Goal: Find contact information: Find contact information

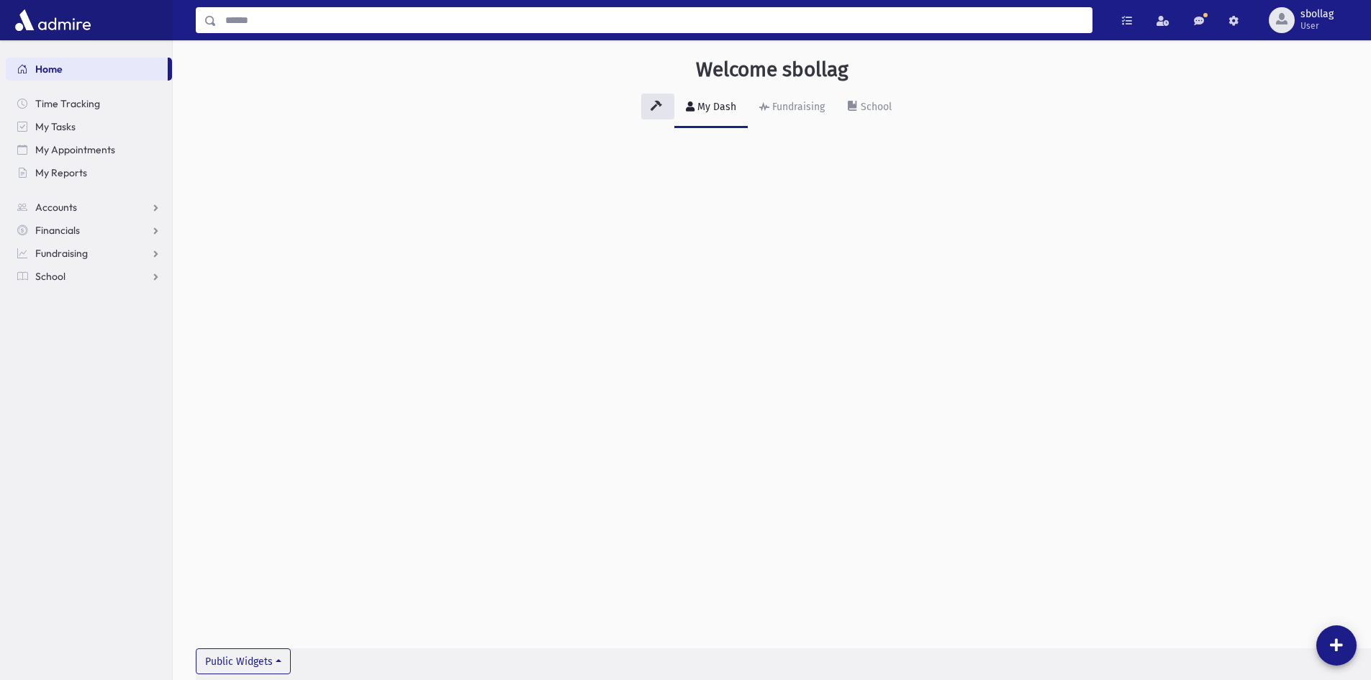
click at [430, 16] on input "Search" at bounding box center [654, 20] width 875 height 26
type input "**********"
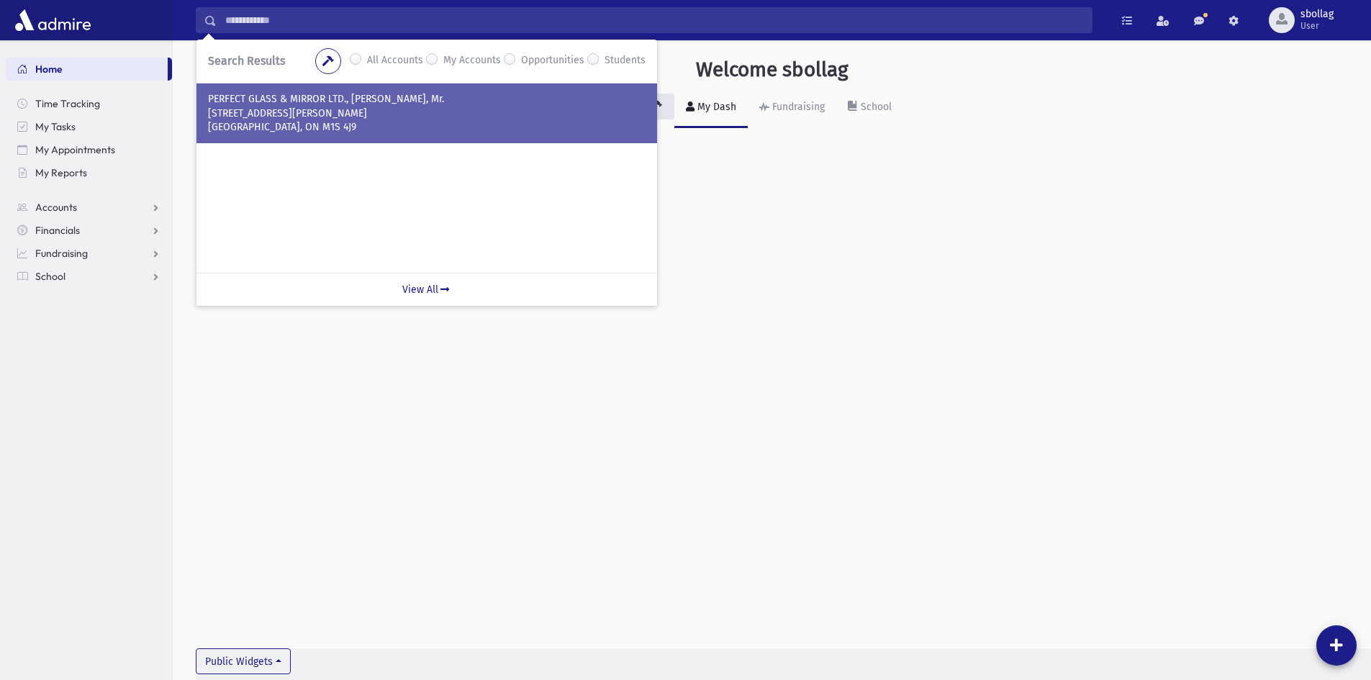
click at [483, 99] on p "PERFECT GLASS & MIRROR LTD., [PERSON_NAME], Mr." at bounding box center [427, 99] width 438 height 14
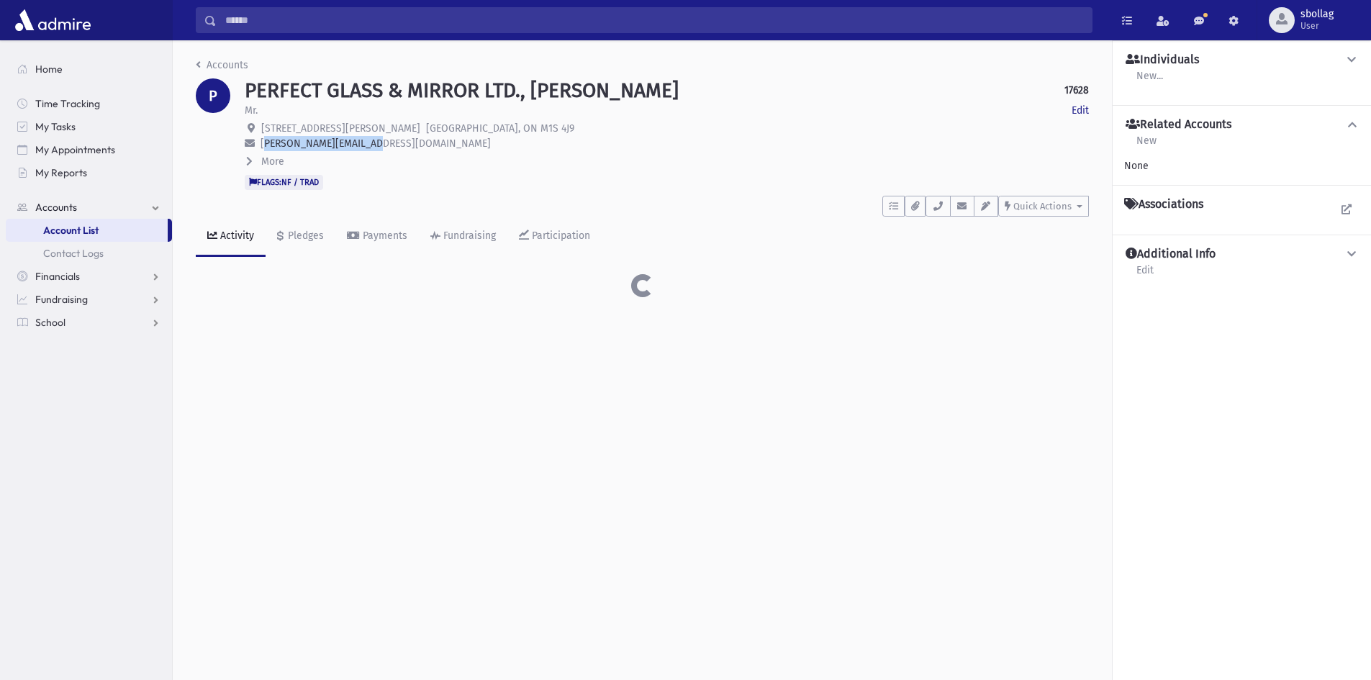
drag, startPoint x: 372, startPoint y: 142, endPoint x: 262, endPoint y: 145, distance: 110.2
click at [262, 145] on p "[PERSON_NAME][EMAIL_ADDRESS][DOMAIN_NAME]" at bounding box center [667, 143] width 844 height 15
copy span "[PERSON_NAME][EMAIL_ADDRESS][DOMAIN_NAME]"
